Goal: Check status: Check status

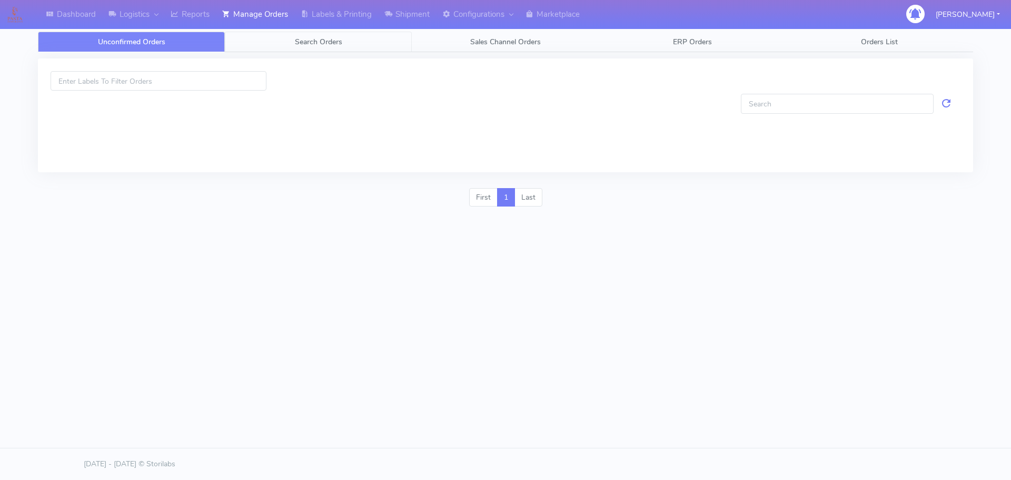
click at [282, 38] on link "Search Orders" at bounding box center [318, 42] width 187 height 21
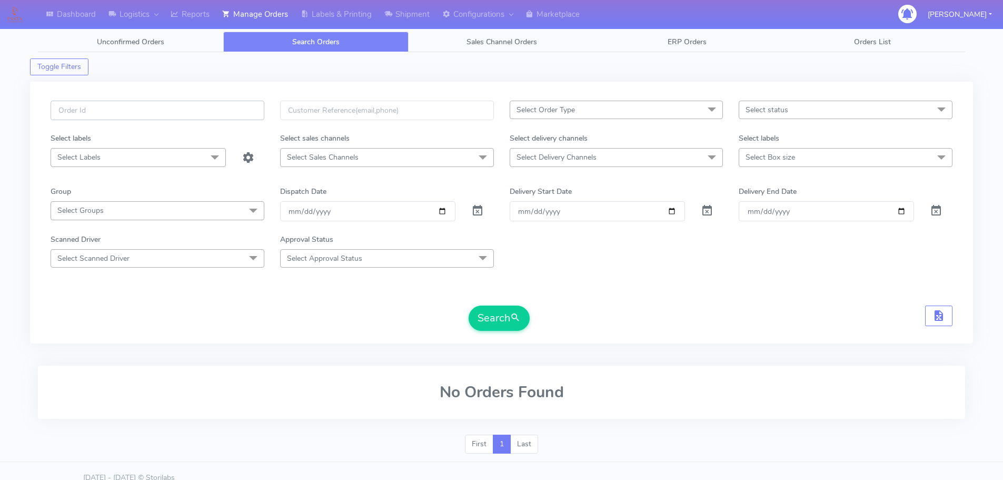
click at [252, 105] on input "text" at bounding box center [158, 110] width 214 height 19
paste input "1624168"
type input "1624168"
click at [480, 211] on span at bounding box center [477, 213] width 13 height 10
click at [502, 306] on button "Search" at bounding box center [499, 317] width 61 height 25
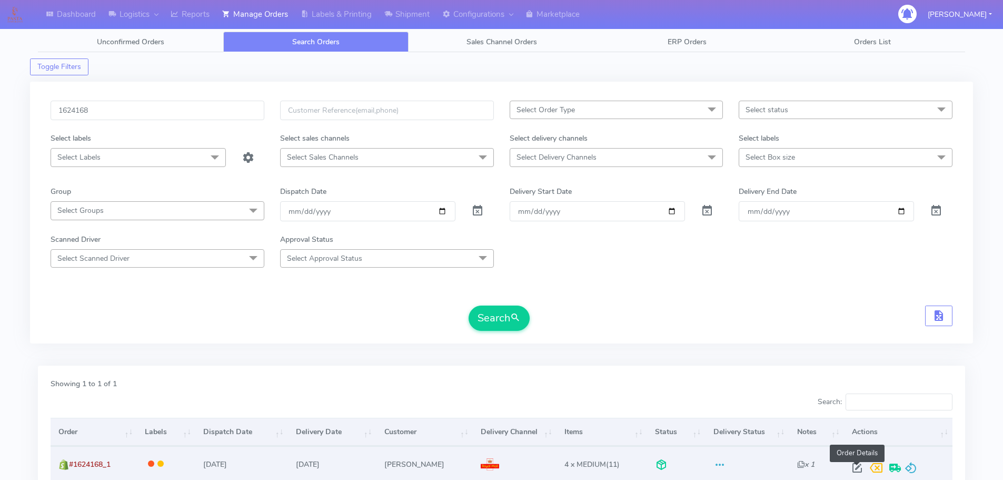
click at [856, 471] on span at bounding box center [857, 470] width 19 height 10
select select "3"
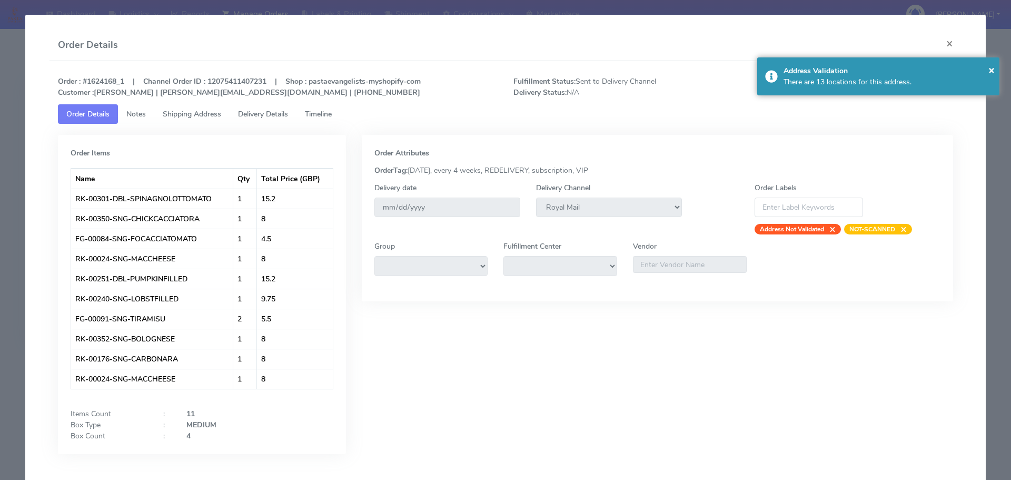
click at [329, 114] on span "Timeline" at bounding box center [318, 114] width 27 height 10
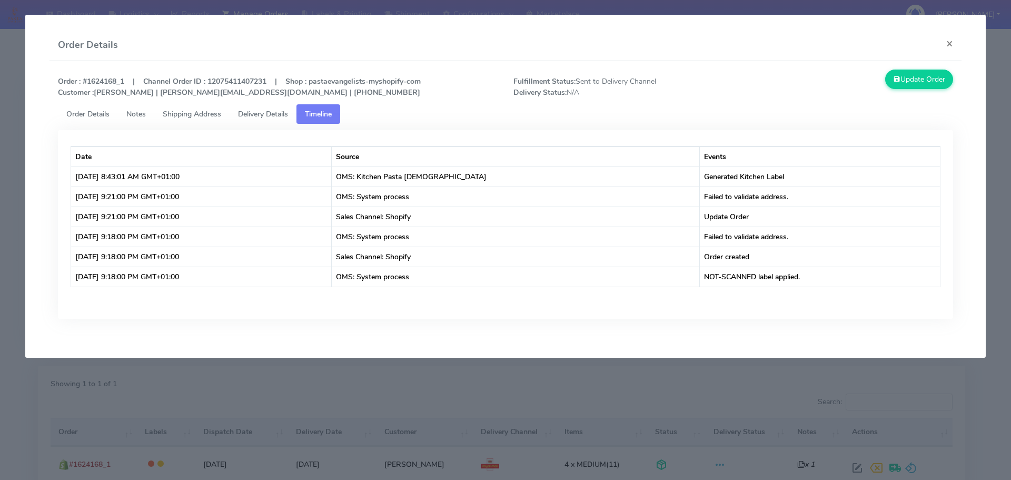
click at [84, 81] on strong "Order : #1624168_1 | Channel Order ID : 12075411407231 | Shop : pastaevangelist…" at bounding box center [239, 86] width 363 height 21
drag, startPoint x: 83, startPoint y: 81, endPoint x: 117, endPoint y: 81, distance: 33.7
click at [117, 81] on strong "Order : #1624168_1 | Channel Order ID : 12075411407231 | Shop : pastaevangelist…" at bounding box center [239, 86] width 363 height 21
copy strong "#1624168"
click at [955, 37] on button "×" at bounding box center [950, 43] width 24 height 28
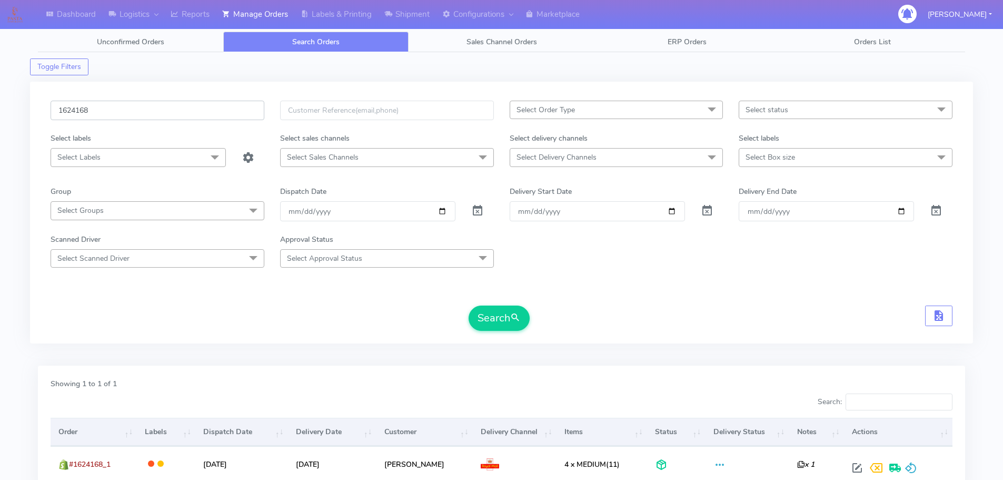
click at [174, 113] on input "1624168" at bounding box center [158, 110] width 214 height 19
paste input "1314"
type input "1621314"
click at [481, 210] on span at bounding box center [477, 213] width 13 height 10
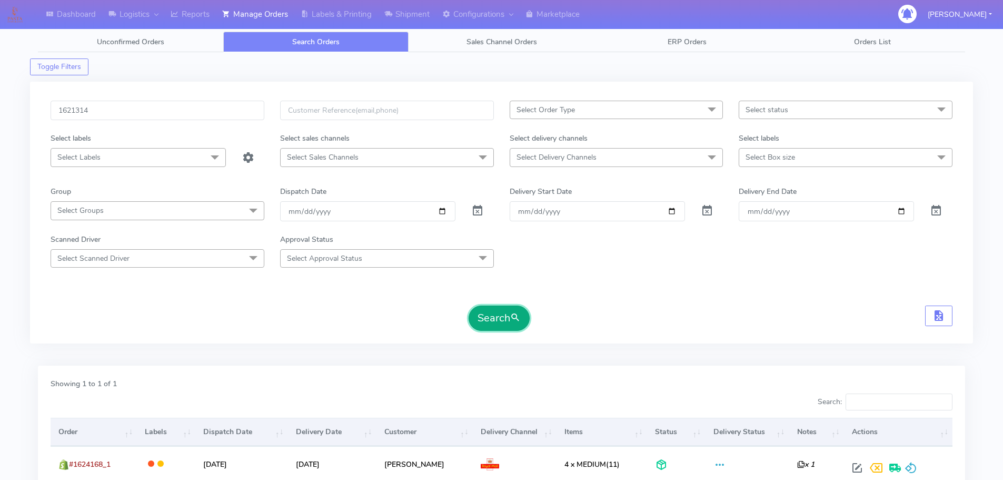
click at [505, 323] on button "Search" at bounding box center [499, 317] width 61 height 25
